Goal: Task Accomplishment & Management: Complete application form

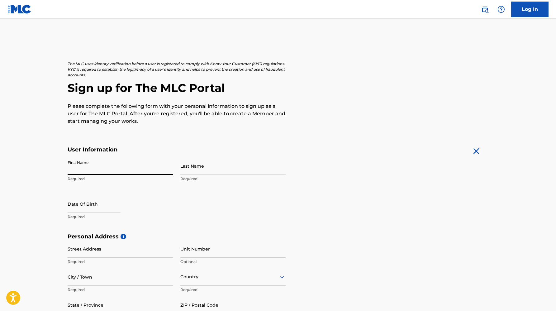
click at [111, 165] on input "First Name" at bounding box center [120, 166] width 105 height 18
type input "[PERSON_NAME]"
select select "8"
select select "2025"
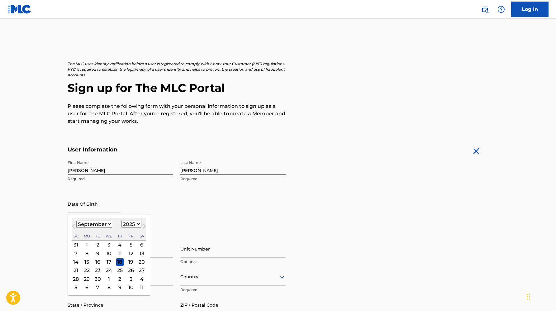
click at [105, 226] on select "January February March April May June July August September October November De…" at bounding box center [94, 224] width 36 height 7
select select "1"
click at [76, 221] on select "January February March April May June July August September October November De…" at bounding box center [94, 224] width 36 height 7
click at [131, 224] on select "1899 1900 1901 1902 1903 1904 1905 1906 1907 1908 1909 1910 1911 1912 1913 1914…" at bounding box center [131, 224] width 20 height 7
select select "1992"
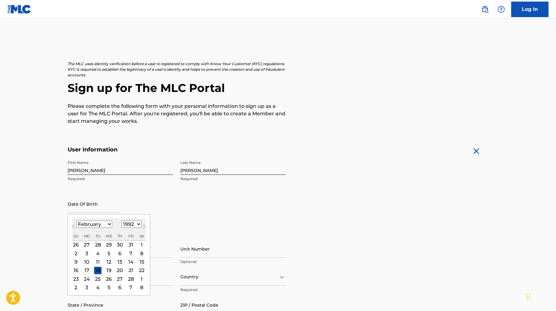
click at [121, 221] on select "1899 1900 1901 1902 1903 1904 1905 1906 1907 1908 1909 1910 1911 1912 1913 1914…" at bounding box center [131, 224] width 20 height 7
click at [98, 261] on div "11" at bounding box center [97, 261] width 7 height 7
